Goal: Task Accomplishment & Management: Use online tool/utility

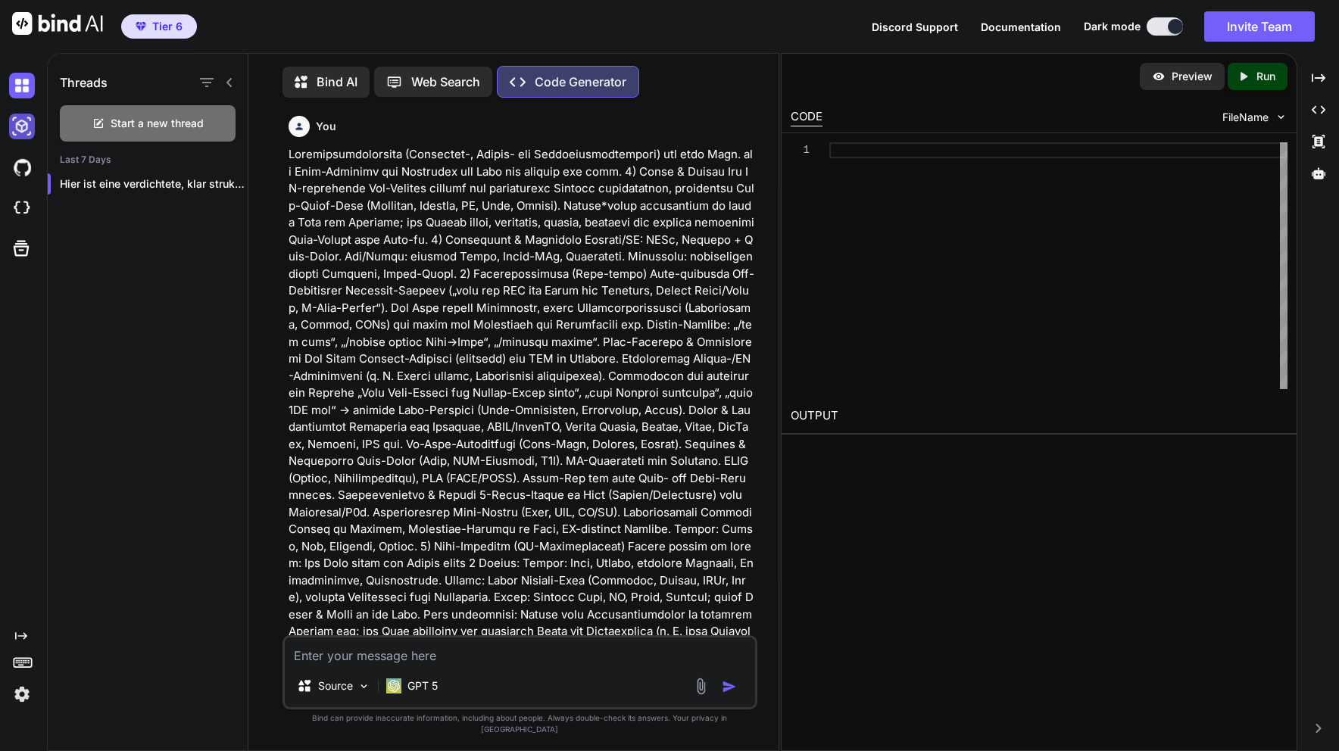
scroll to position [3206, 0]
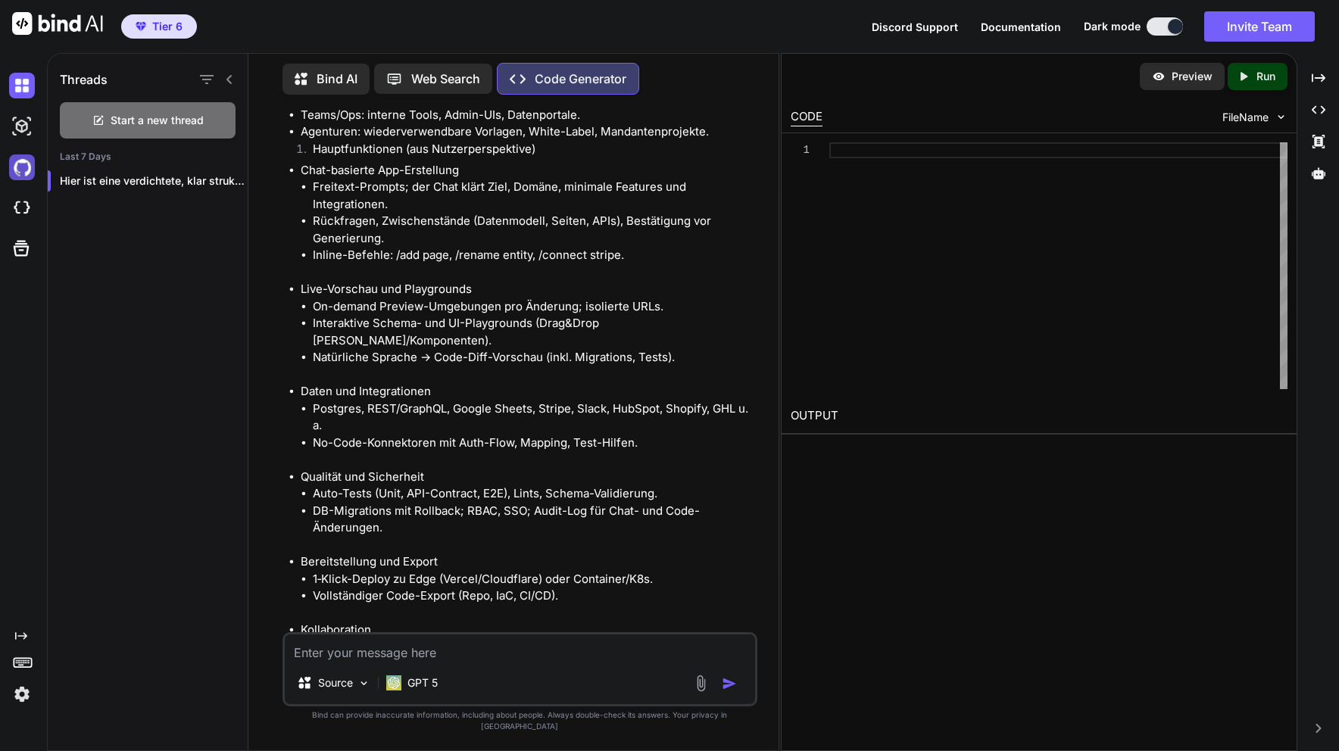
click at [30, 166] on img at bounding box center [22, 168] width 26 height 26
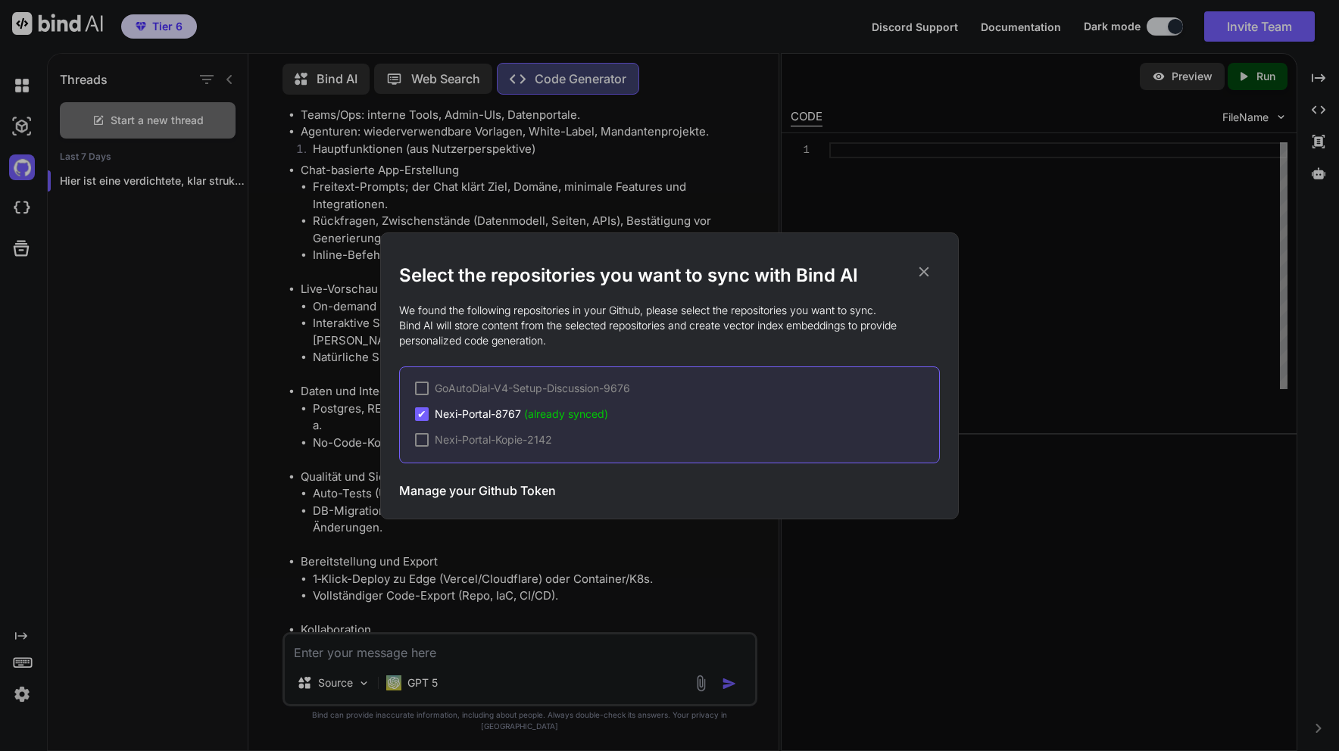
click at [30, 208] on div "Select the repositories you want to sync with Bind AI We found the following re…" at bounding box center [669, 375] width 1339 height 751
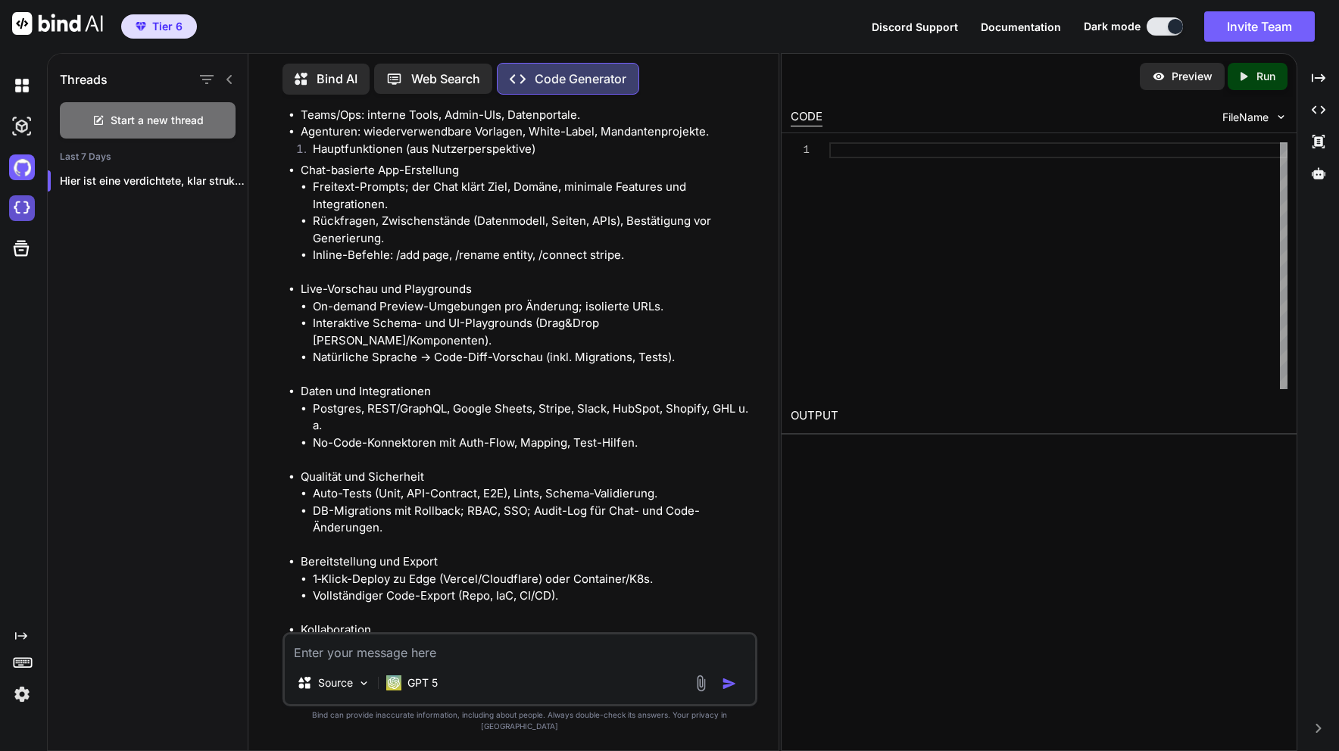
click at [27, 211] on img at bounding box center [22, 208] width 26 height 26
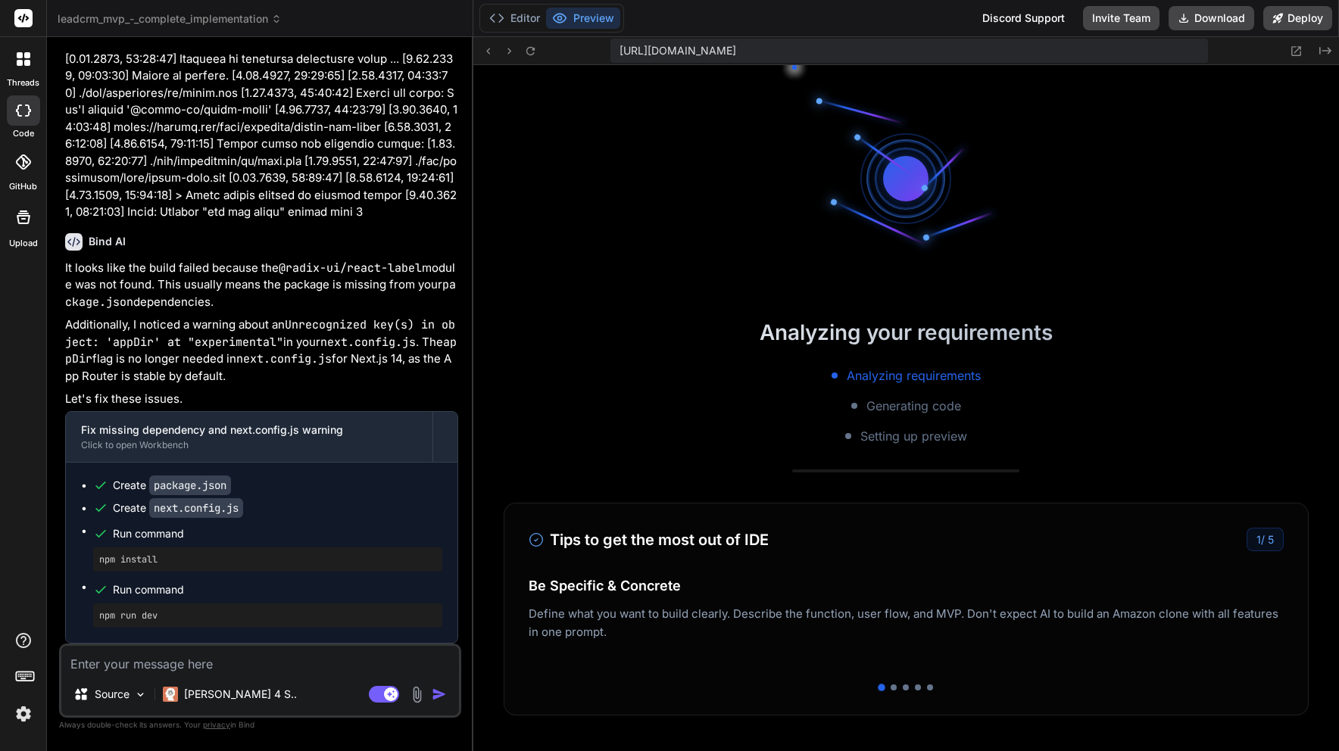
scroll to position [331, 0]
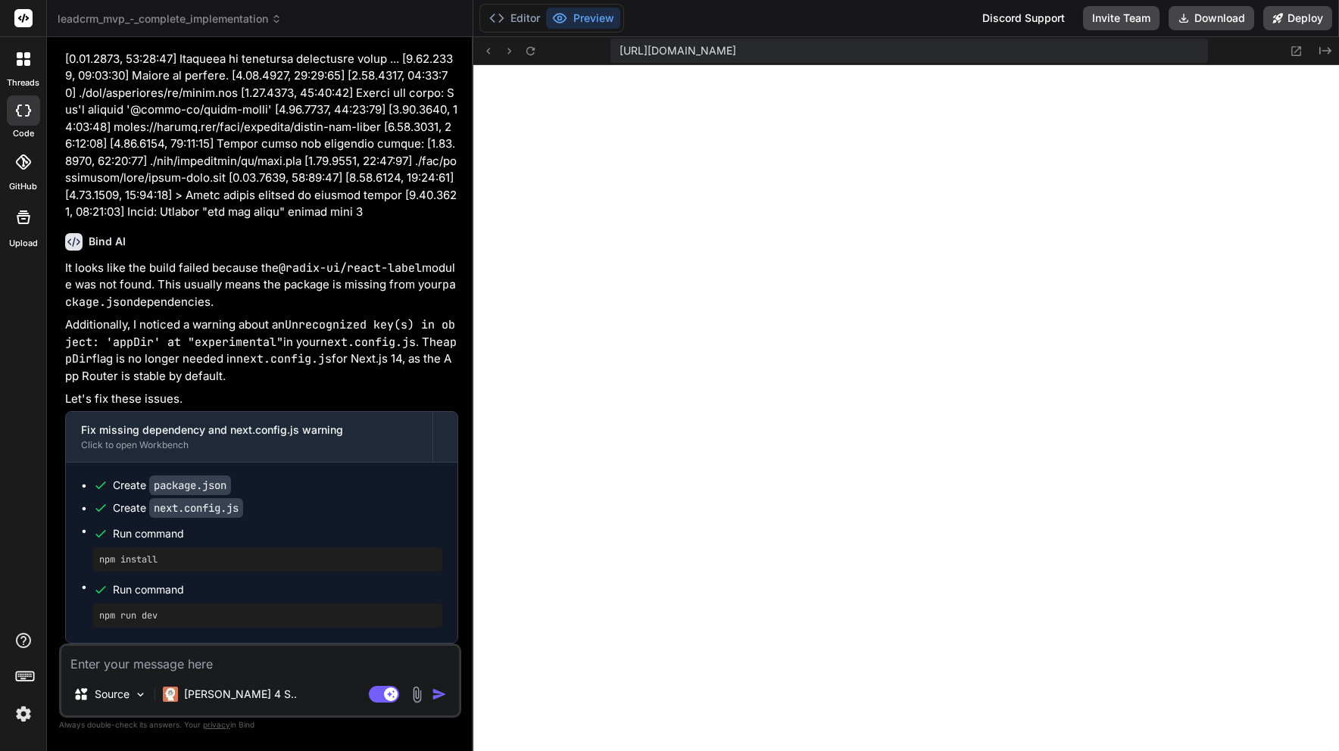
type textarea "x"
click at [158, 660] on textarea at bounding box center [260, 659] width 398 height 27
paste textarea "Internal Server Error"
type textarea "Internal Server Error"
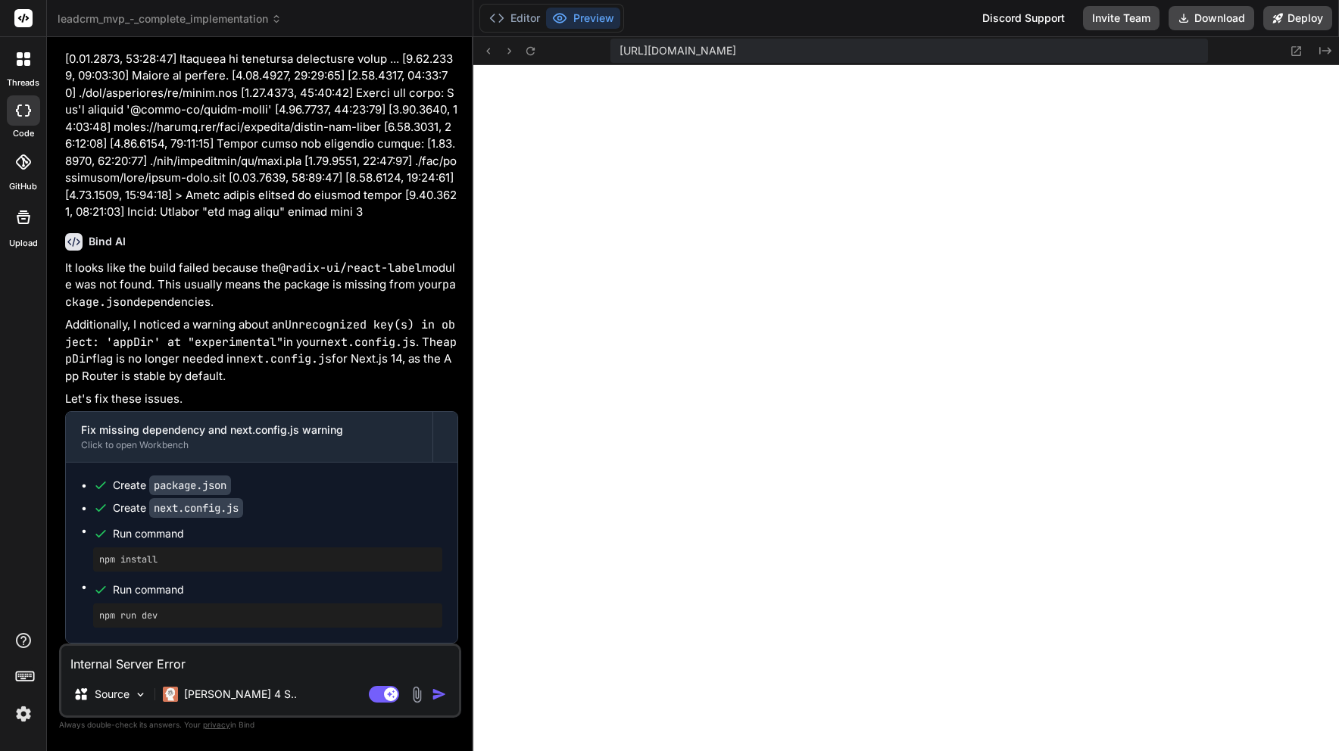
type textarea "x"
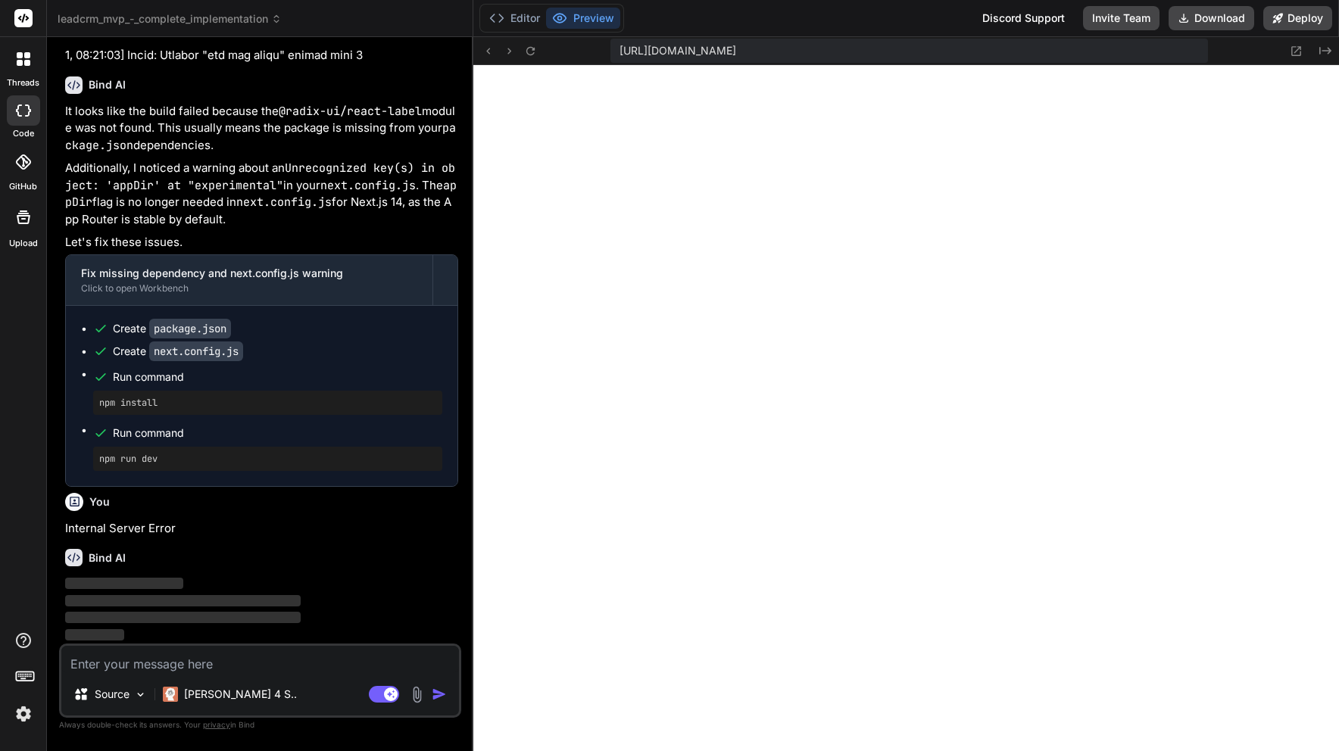
scroll to position [29634, 0]
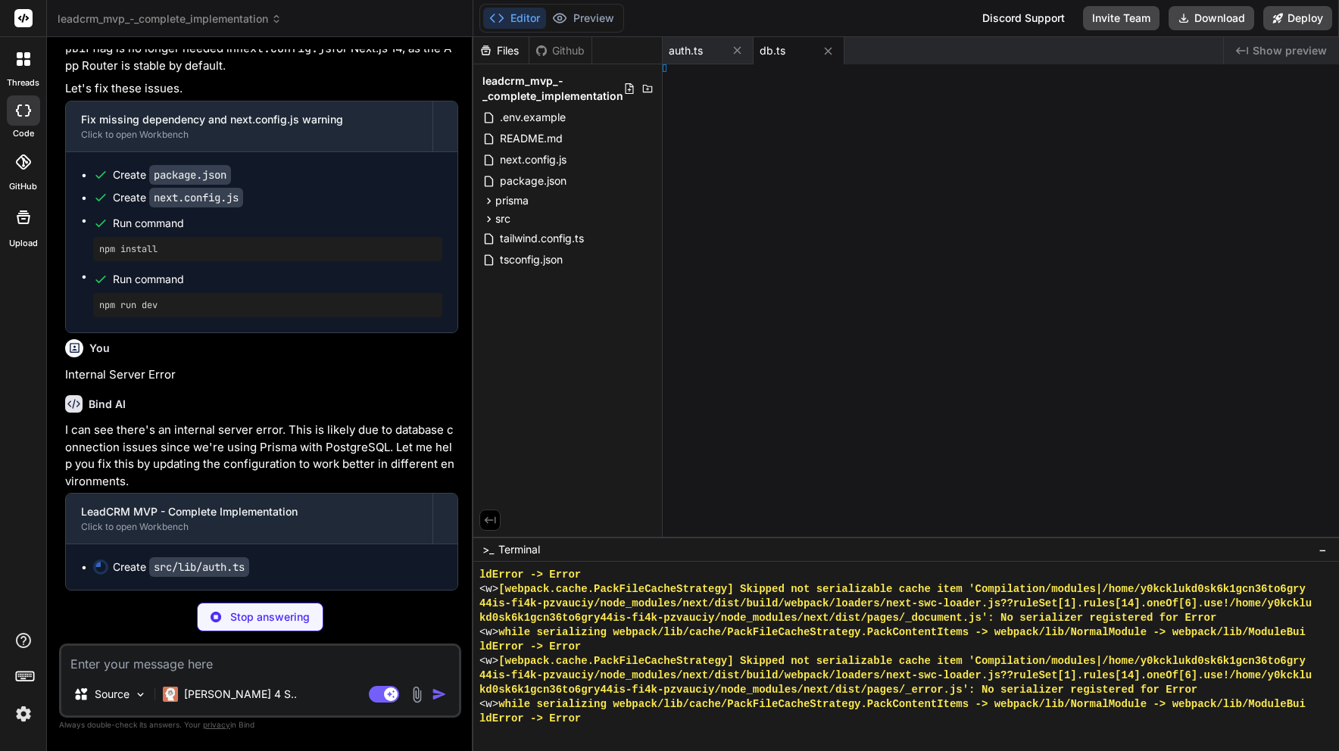
type textarea "x"
type textarea "T }"
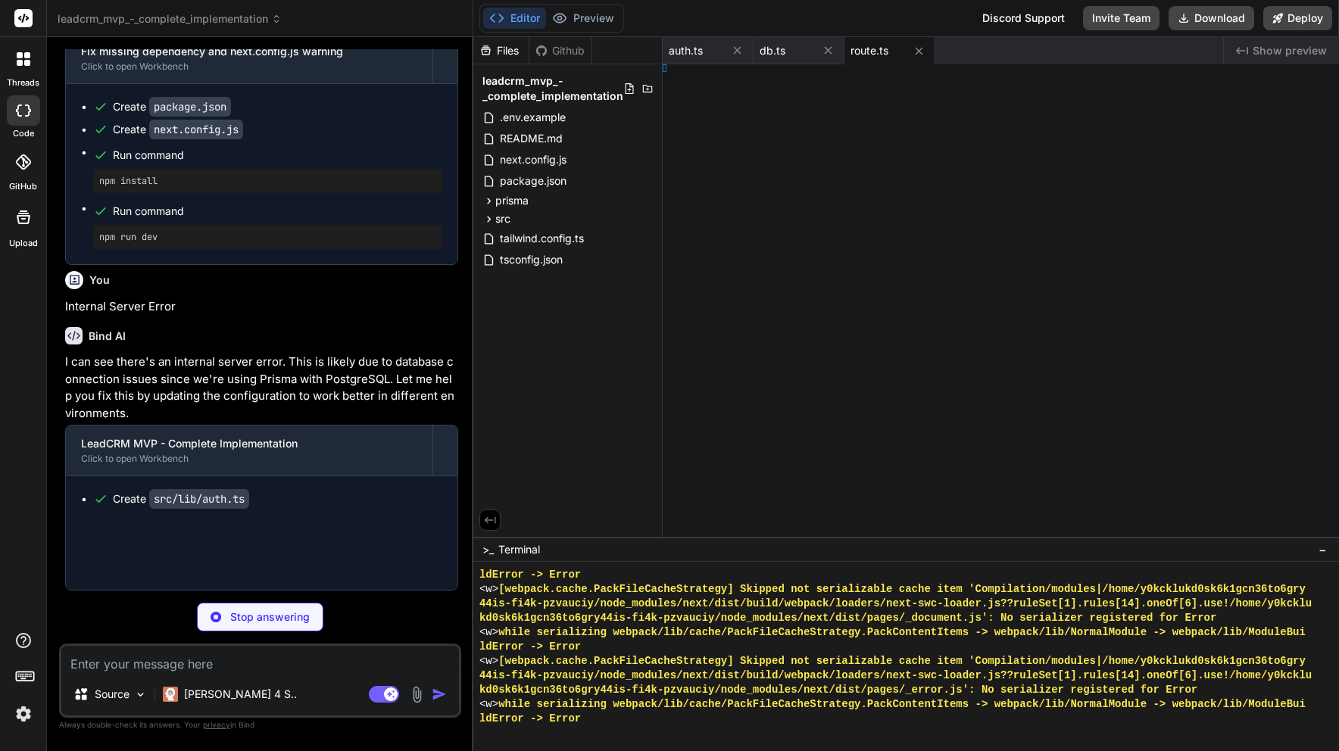
type textarea "x"
type textarea "0 }) } }"
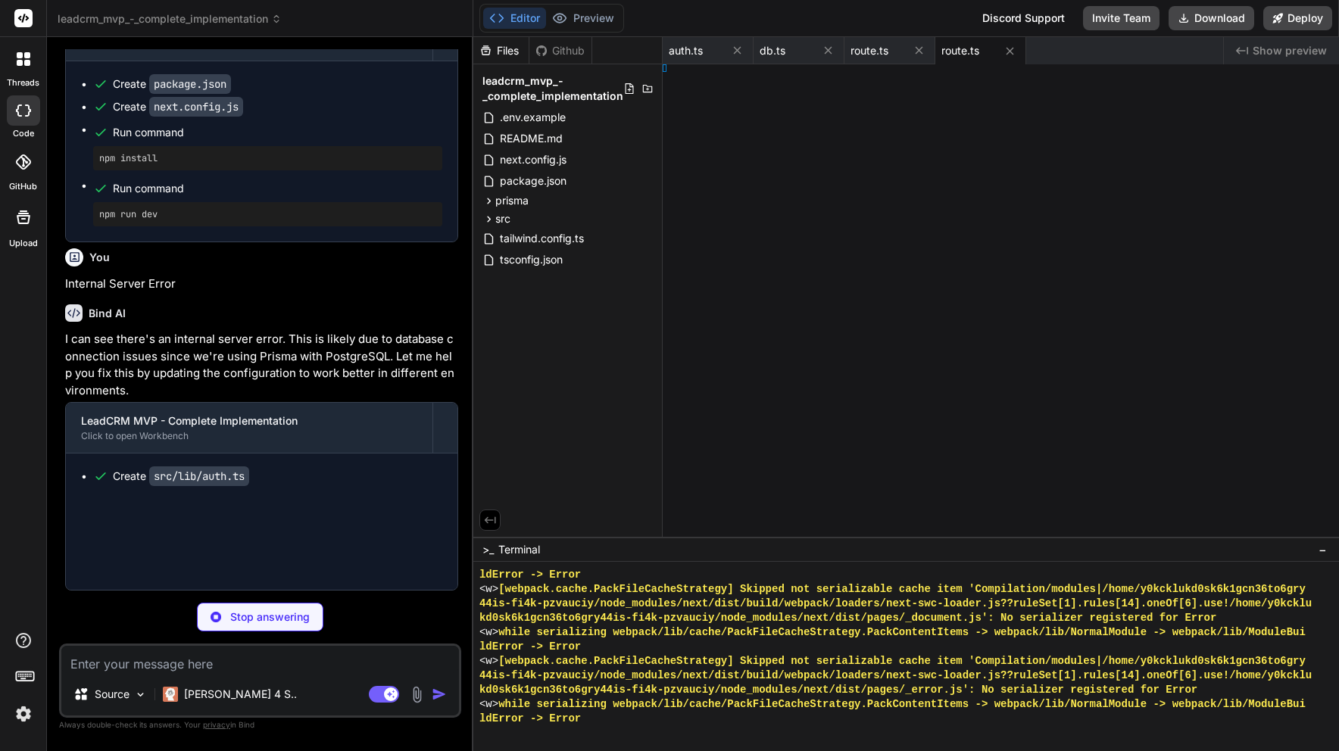
type textarea "x"
type textarea "} }"
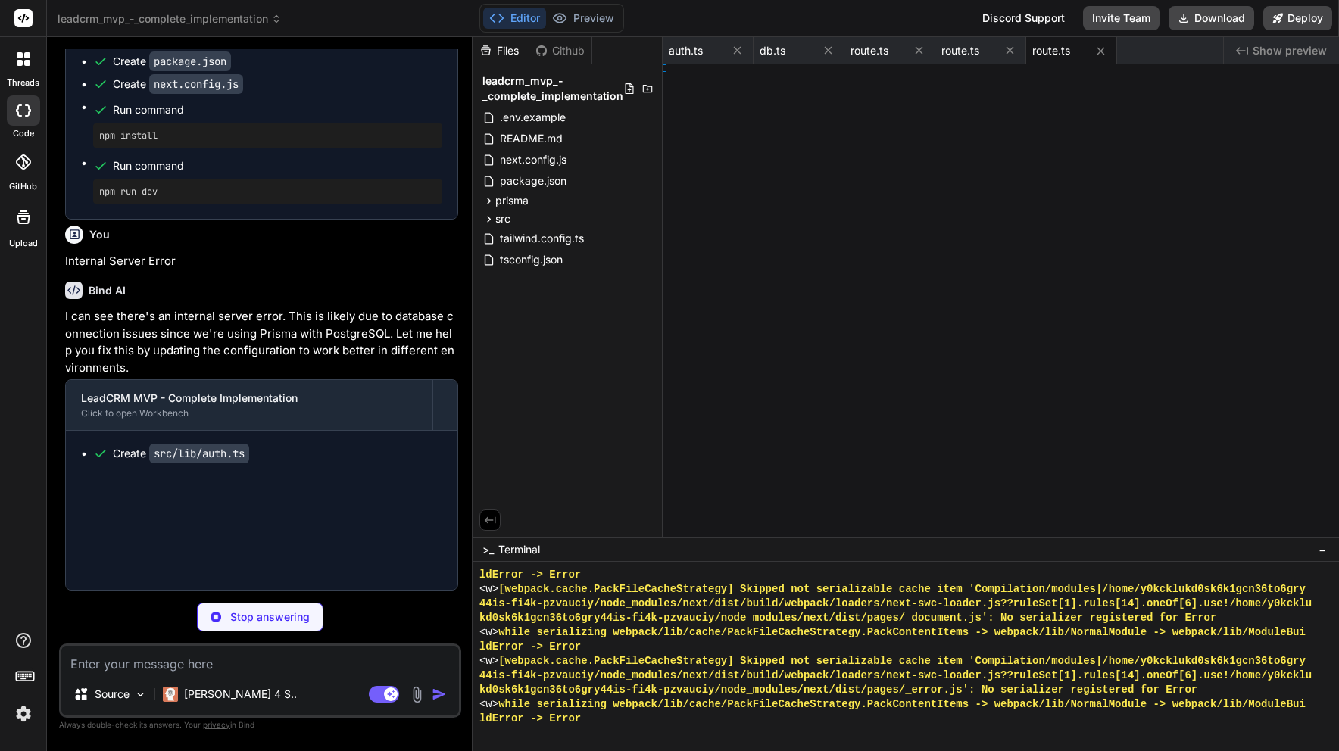
type textarea "x"
type textarea ") }"
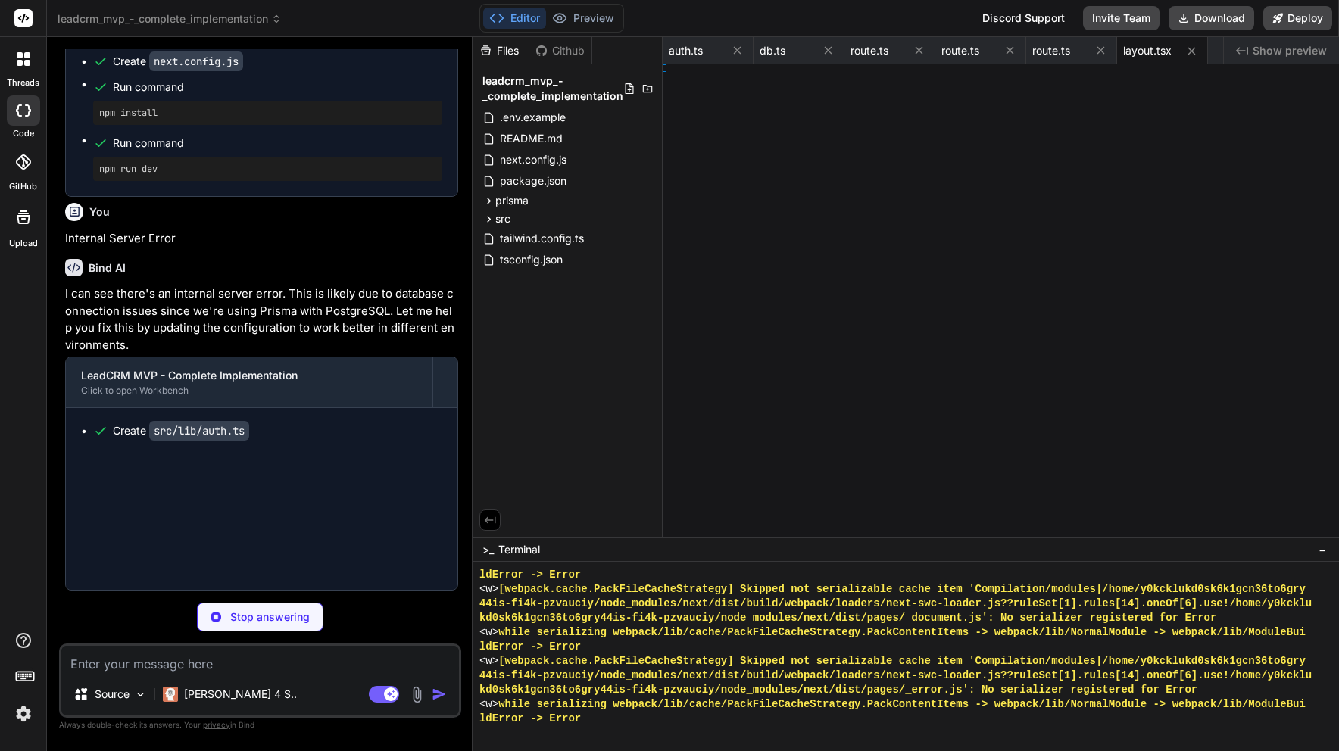
type textarea "x"
type textarea ") }"
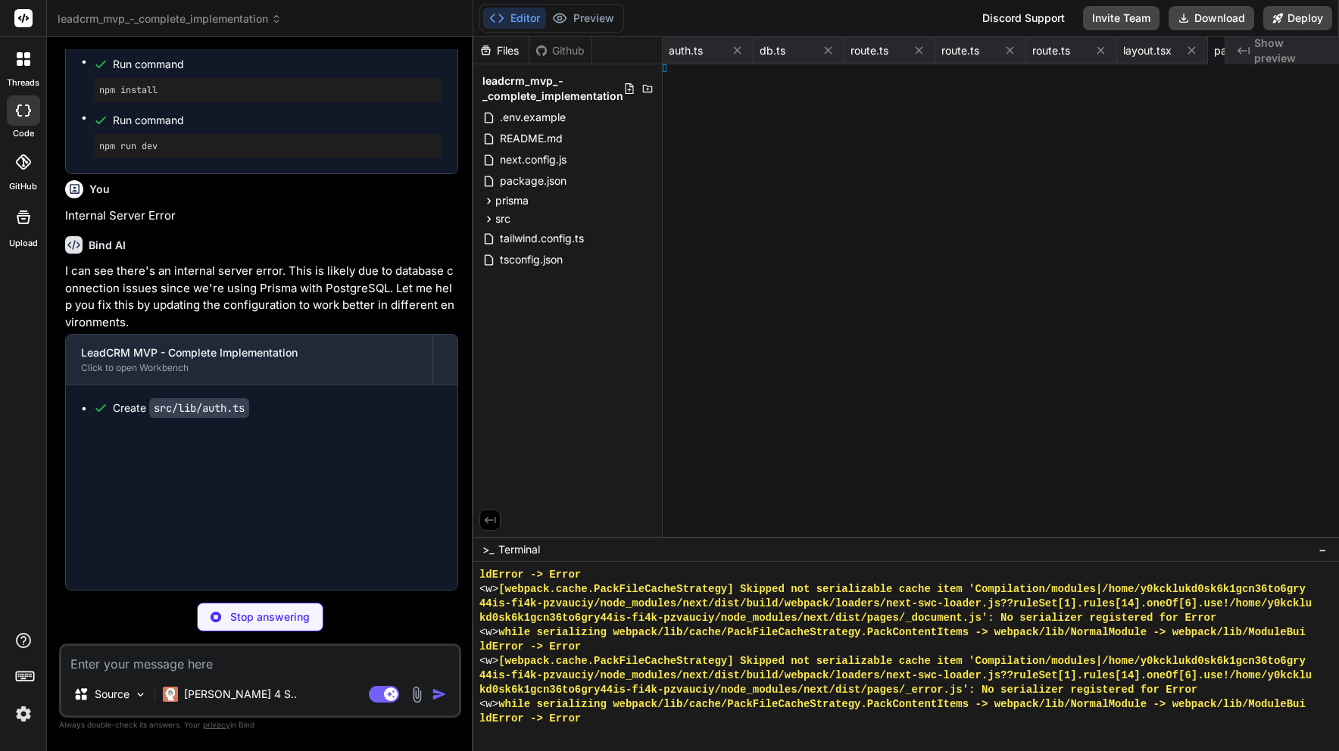
type textarea "x"
type textarea "EDULED }"
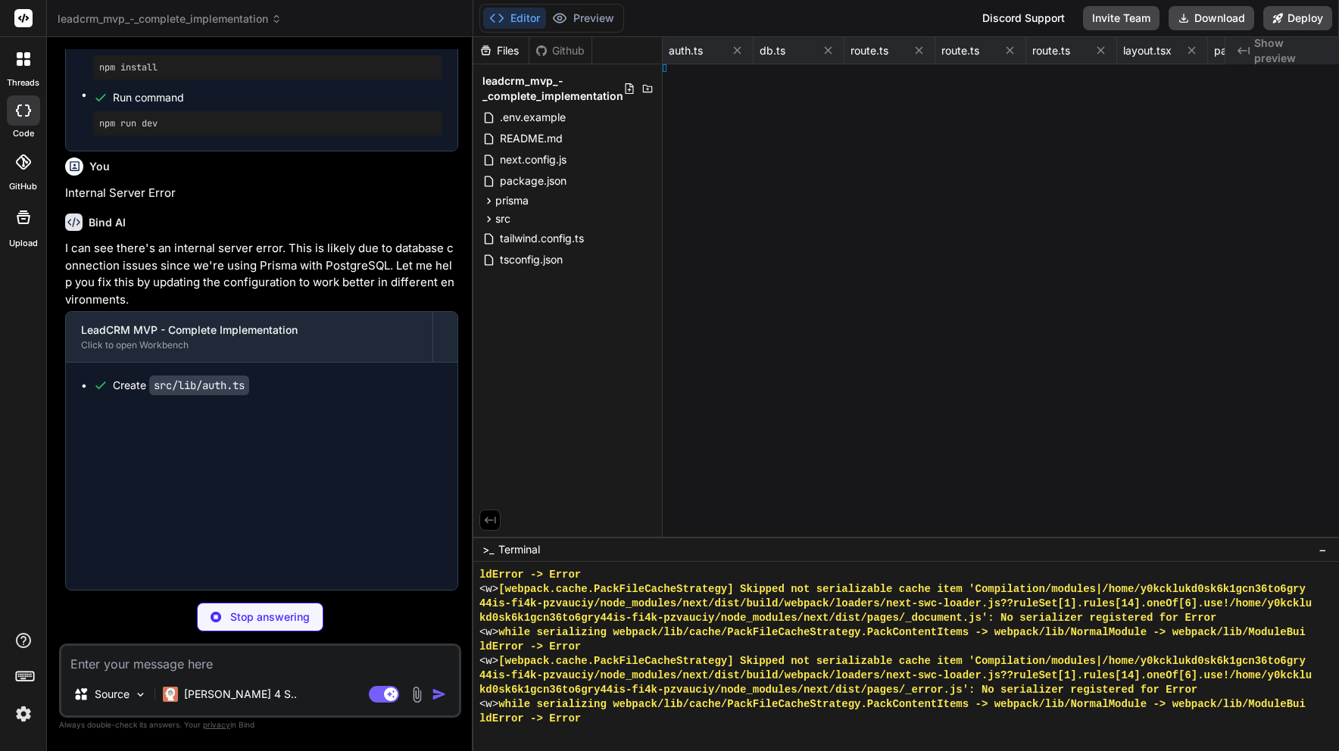
type textarea "x"
type textarea "})"
type textarea "x"
type textarea "st:3000""
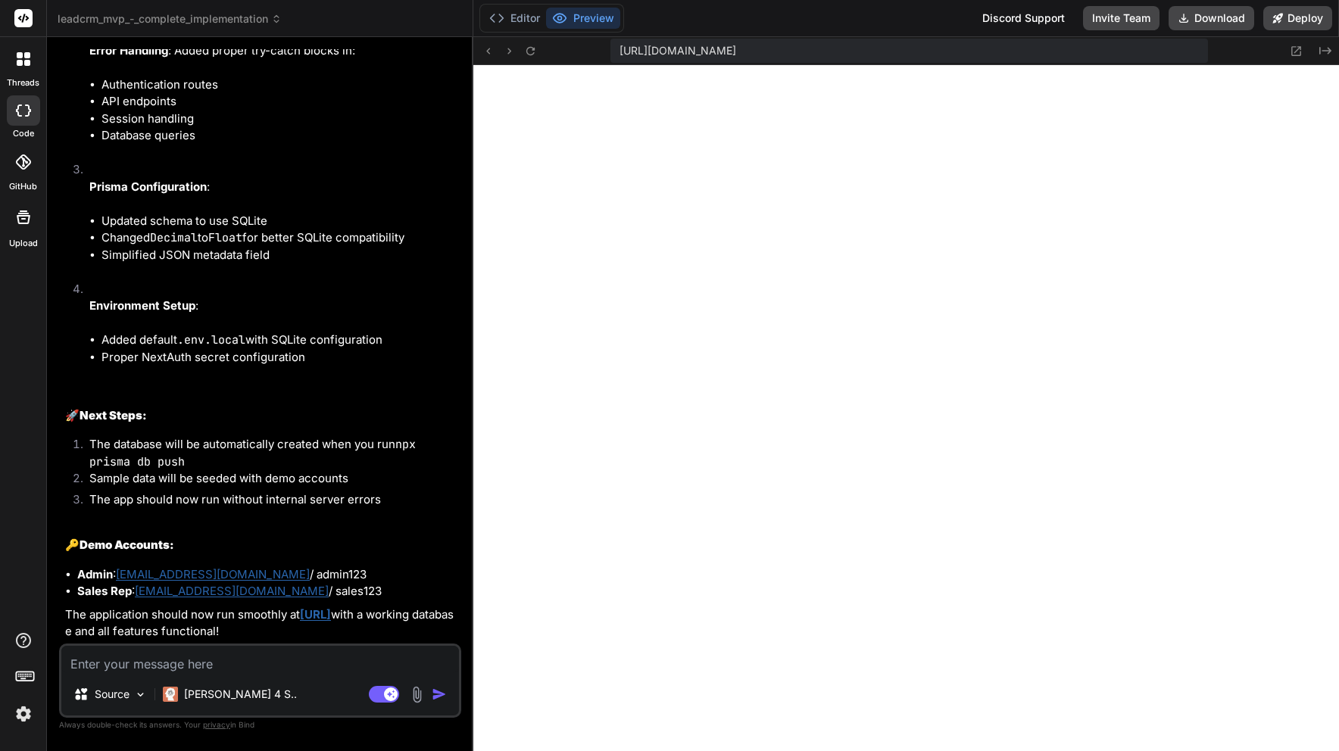
type textarea "x"
type textarea "DATABASE_URL="file:./dev.db" NEXTAUTH_SECRET="your-nextauth-secret-change-this-…"
click at [1292, 23] on button "Deploy" at bounding box center [1298, 18] width 69 height 24
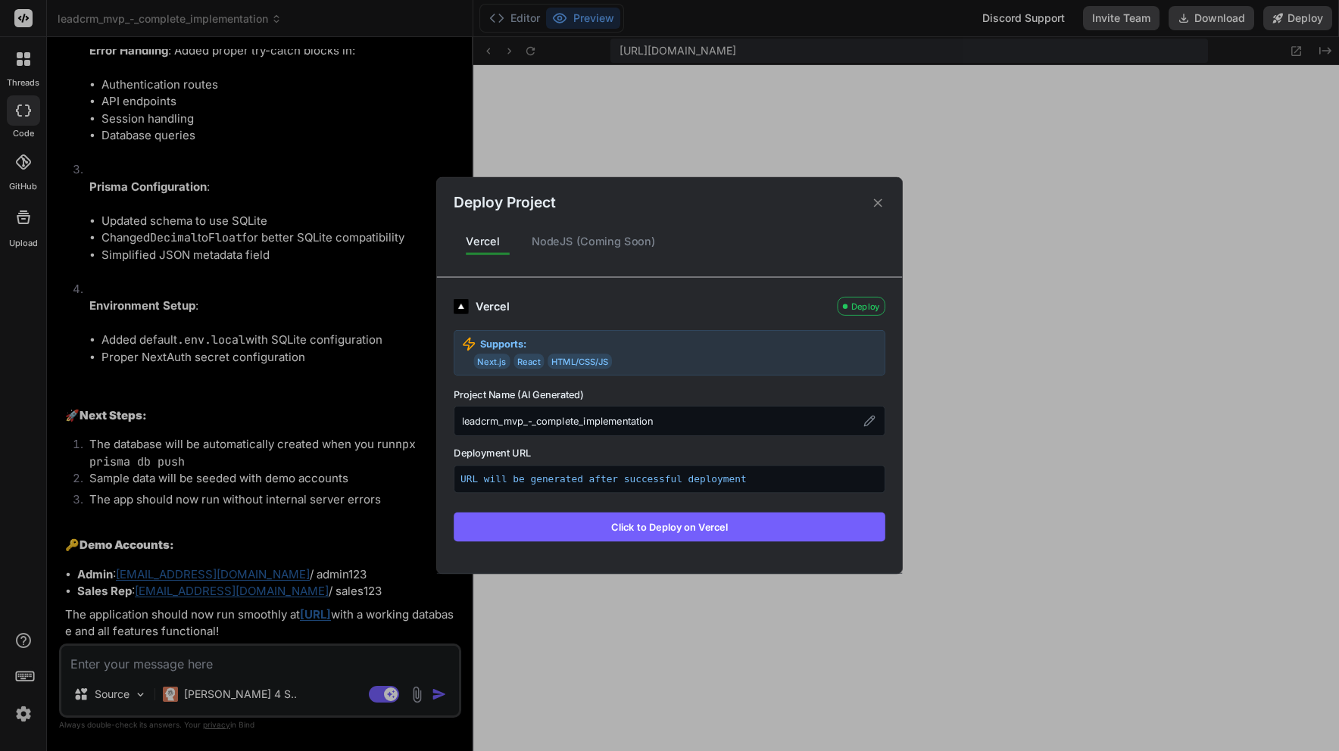
click at [683, 526] on button "Click to Deploy on Vercel" at bounding box center [670, 527] width 432 height 29
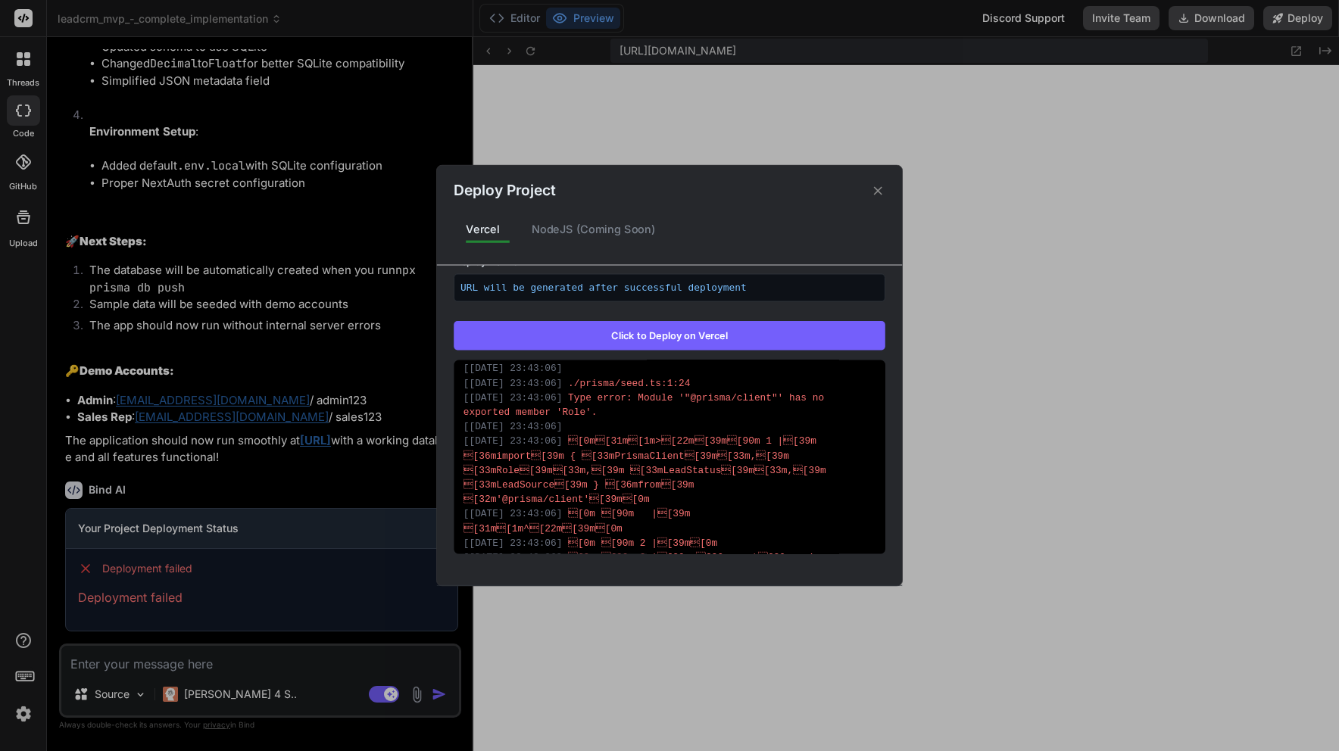
scroll to position [1091, 0]
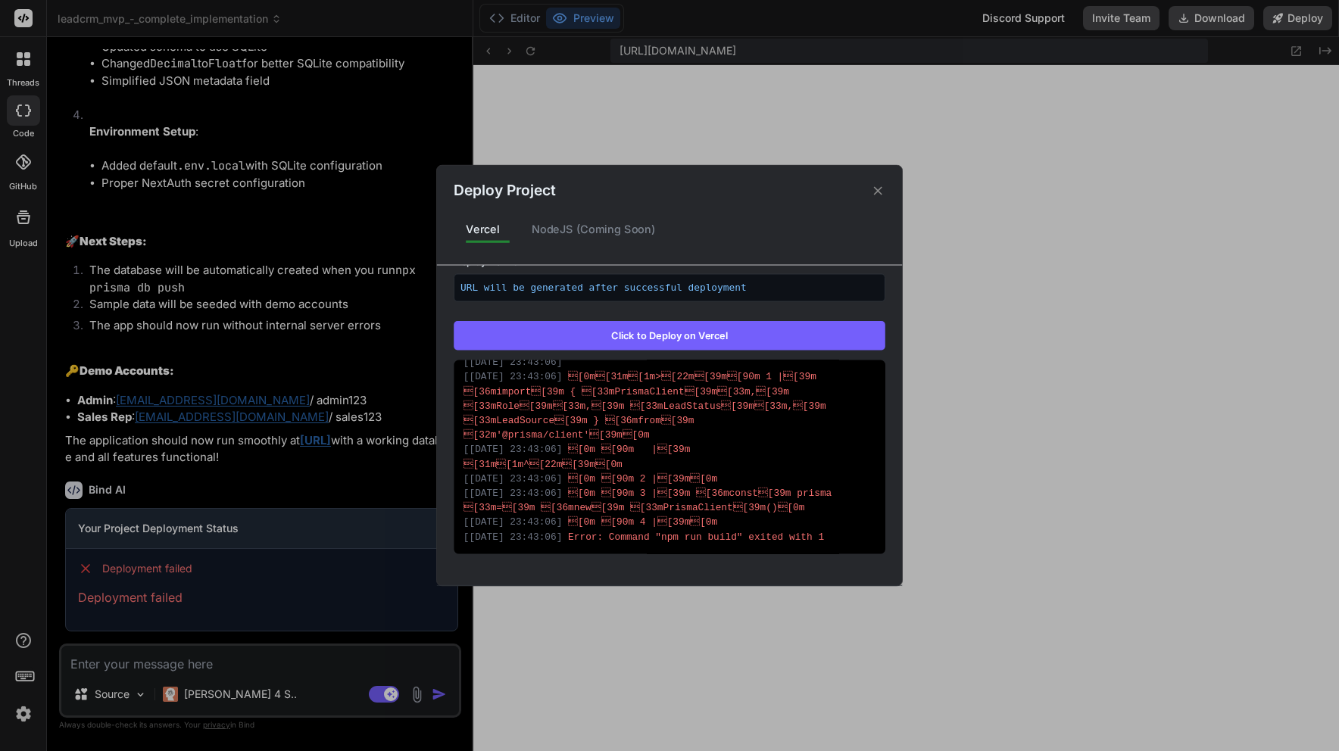
click at [619, 213] on div "Deploy Project Vercel NodeJS (Coming Soon) Vercel Failed Supports: Next.js Reac…" at bounding box center [669, 375] width 465 height 420
click at [619, 227] on div "NodeJS (Coming Soon)" at bounding box center [594, 230] width 148 height 32
click at [626, 233] on div "NodeJS (Coming Soon)" at bounding box center [594, 230] width 148 height 32
click at [877, 193] on icon at bounding box center [878, 190] width 14 height 14
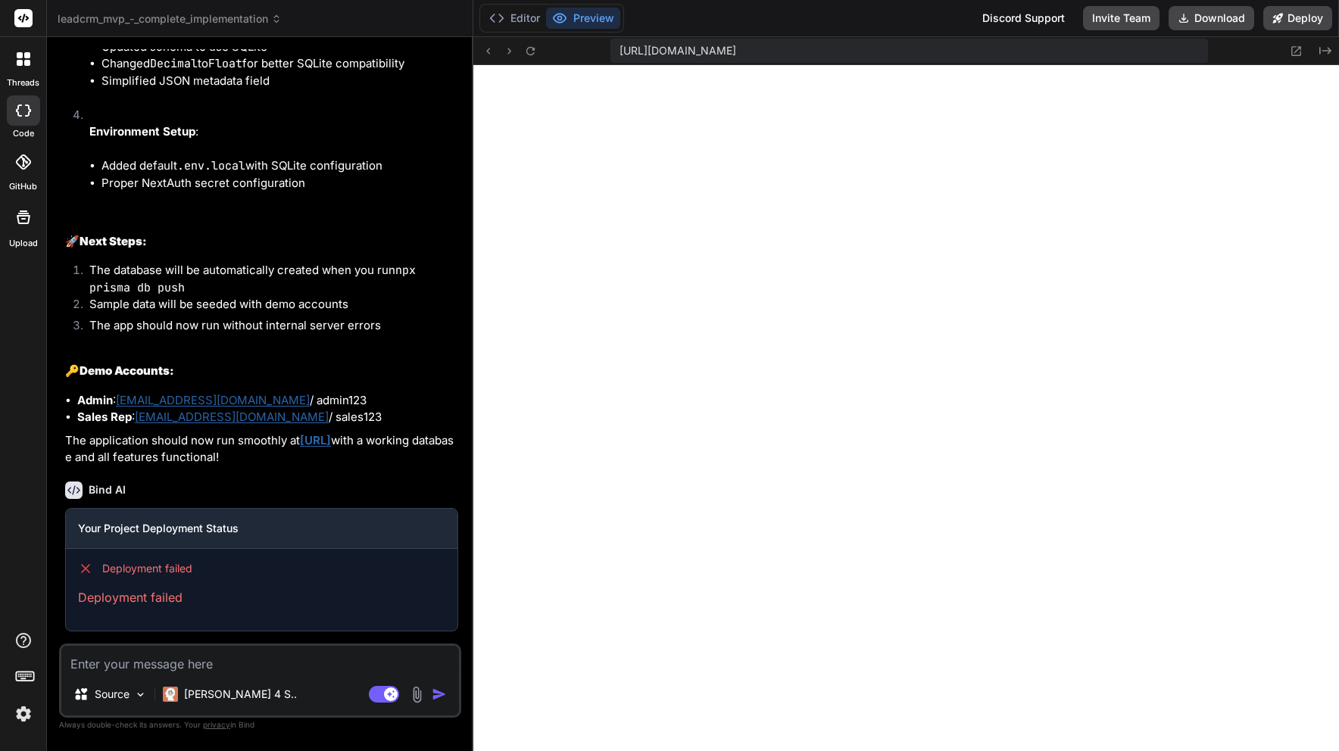
scroll to position [31114, 0]
click at [1217, 17] on button "Download" at bounding box center [1212, 18] width 86 height 24
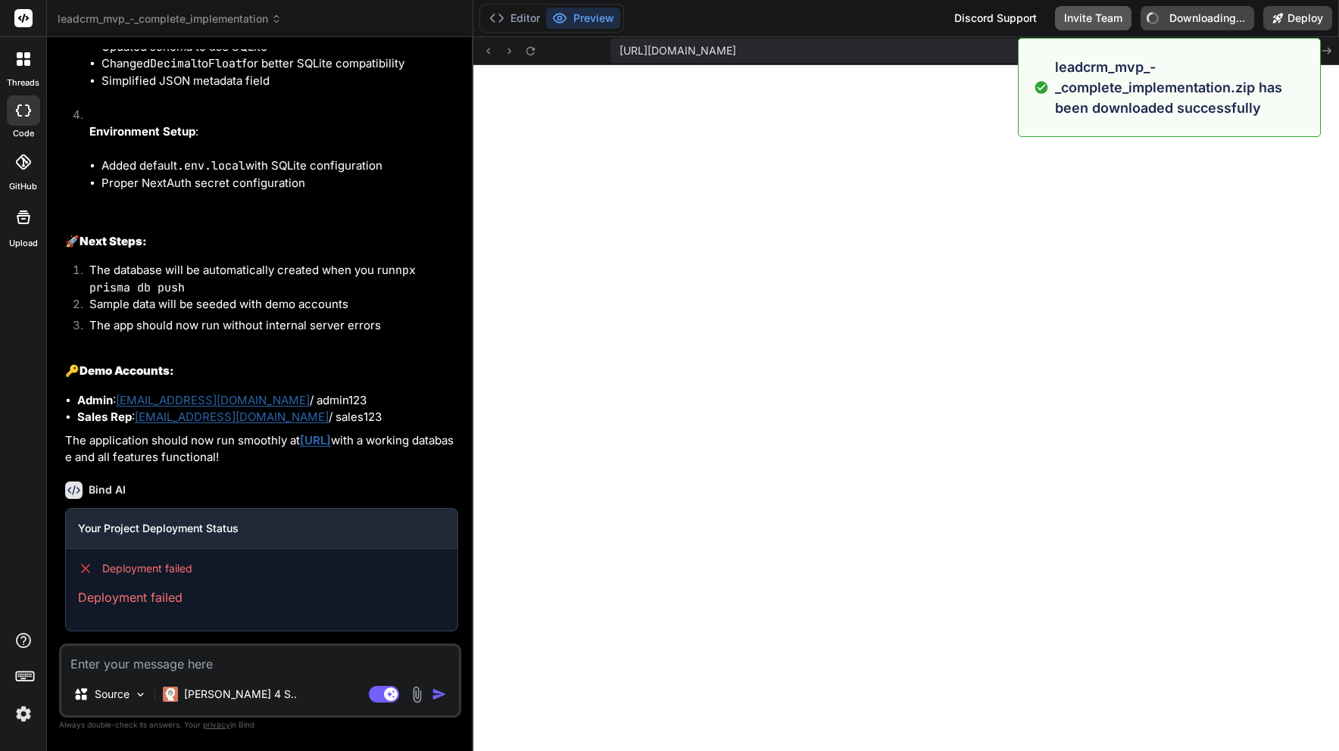
type textarea "x"
